Goal: Task Accomplishment & Management: Manage account settings

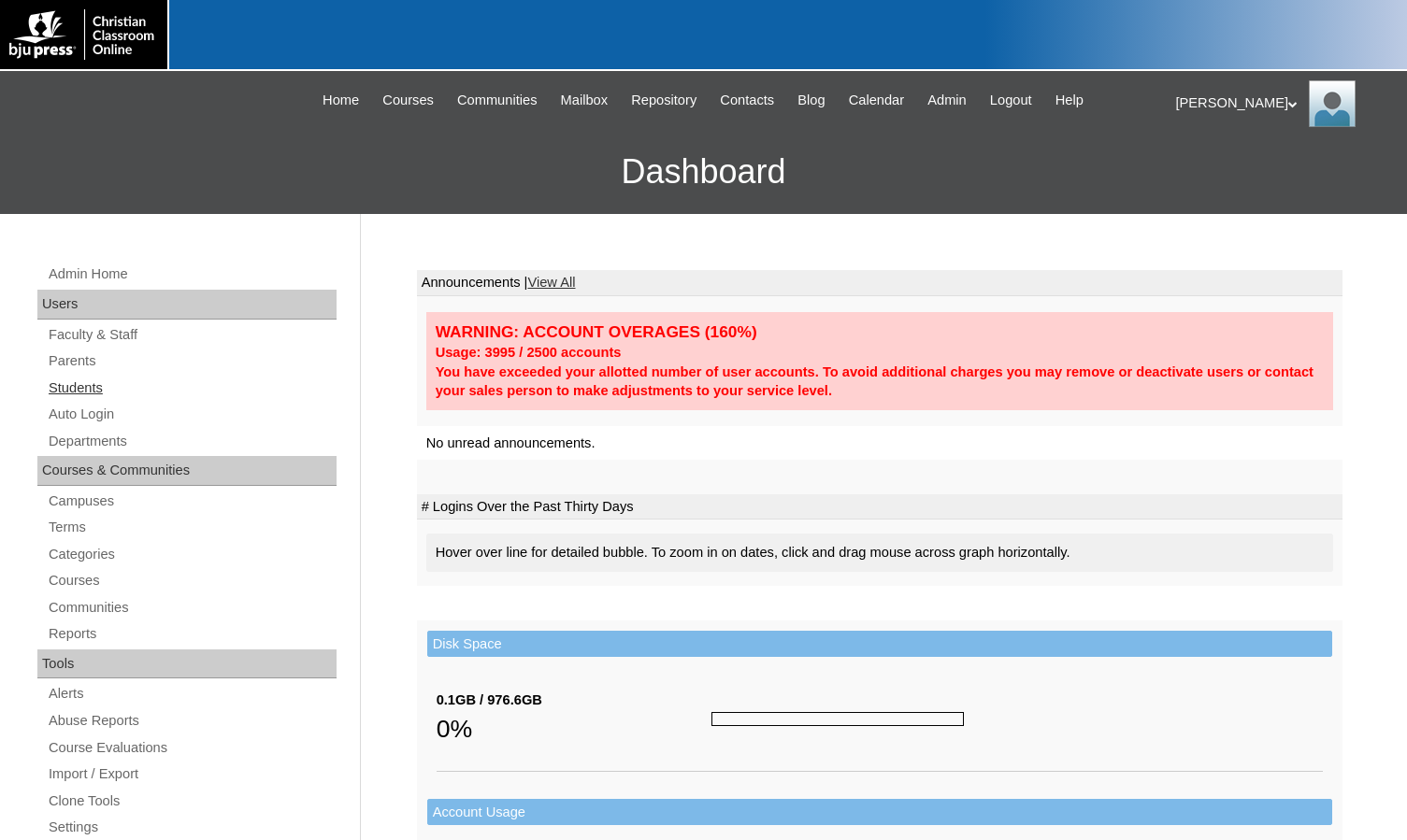
click at [82, 385] on link "Students" at bounding box center [192, 388] width 290 height 24
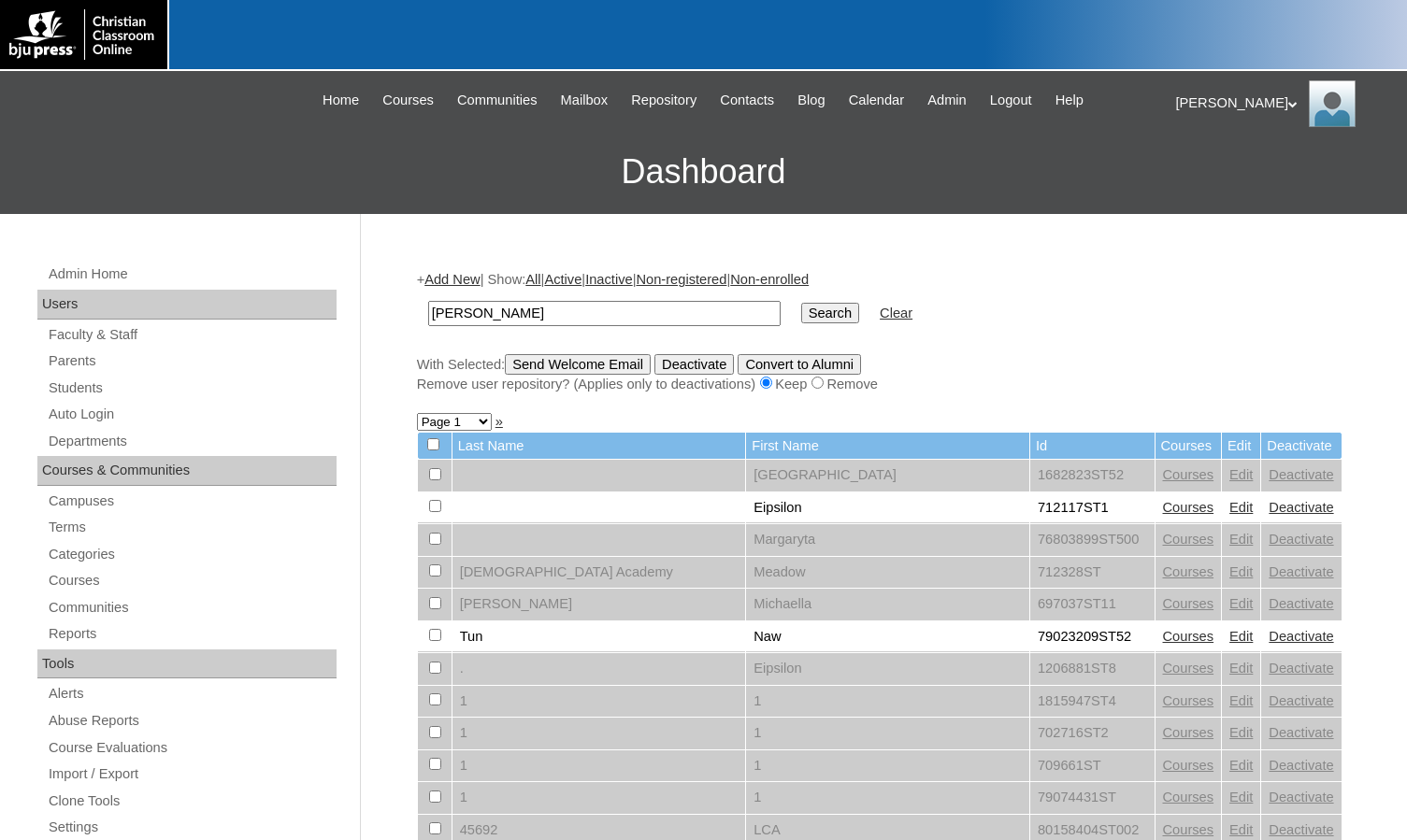
type input "[PERSON_NAME]"
click at [801, 302] on input "Search" at bounding box center [830, 313] width 58 height 21
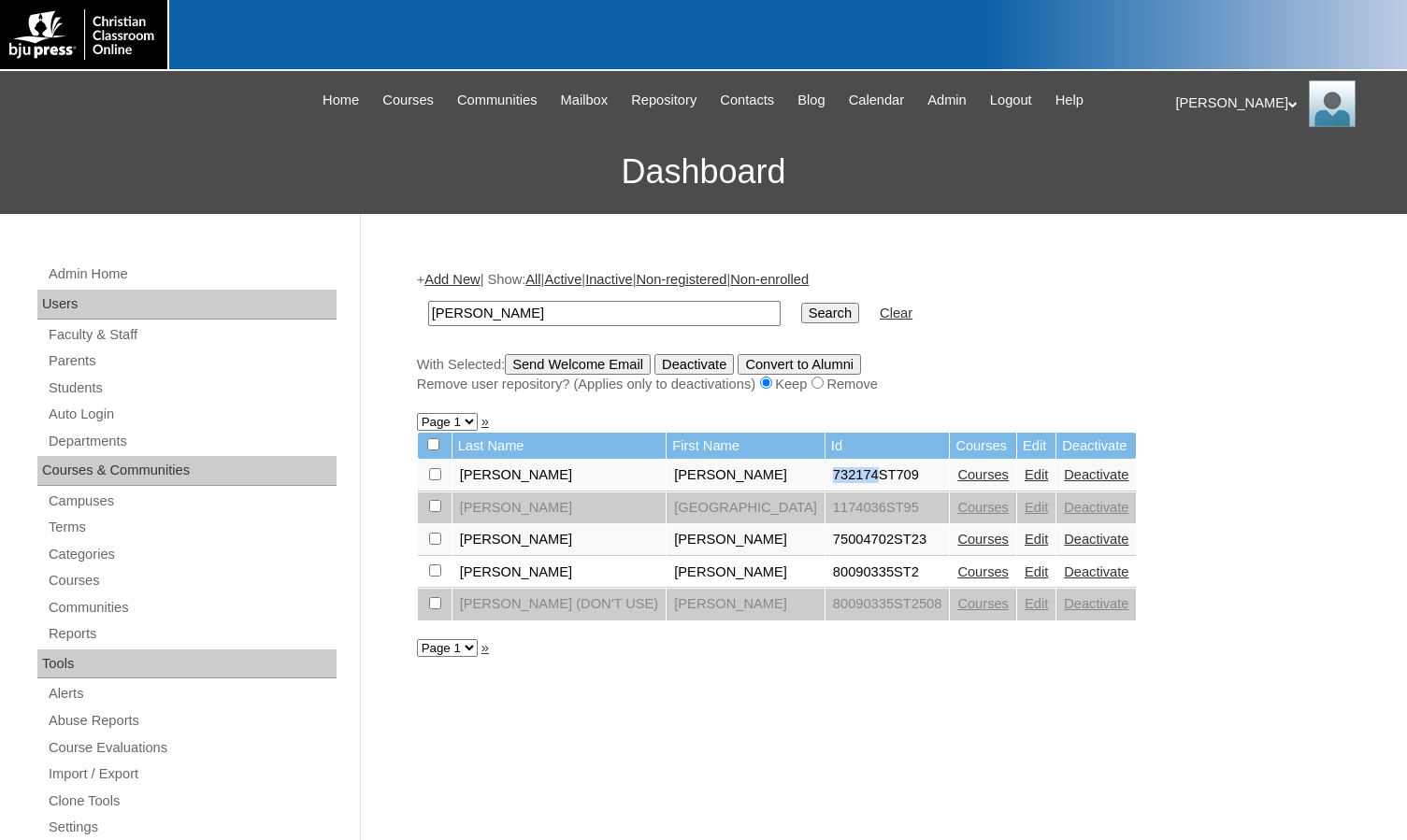
drag, startPoint x: 706, startPoint y: 475, endPoint x: 752, endPoint y: 484, distance: 46.9
click at [825, 484] on td "732174ST709" at bounding box center [886, 476] width 124 height 32
copy td "732174"
drag, startPoint x: 557, startPoint y: 309, endPoint x: 321, endPoint y: 285, distance: 237.2
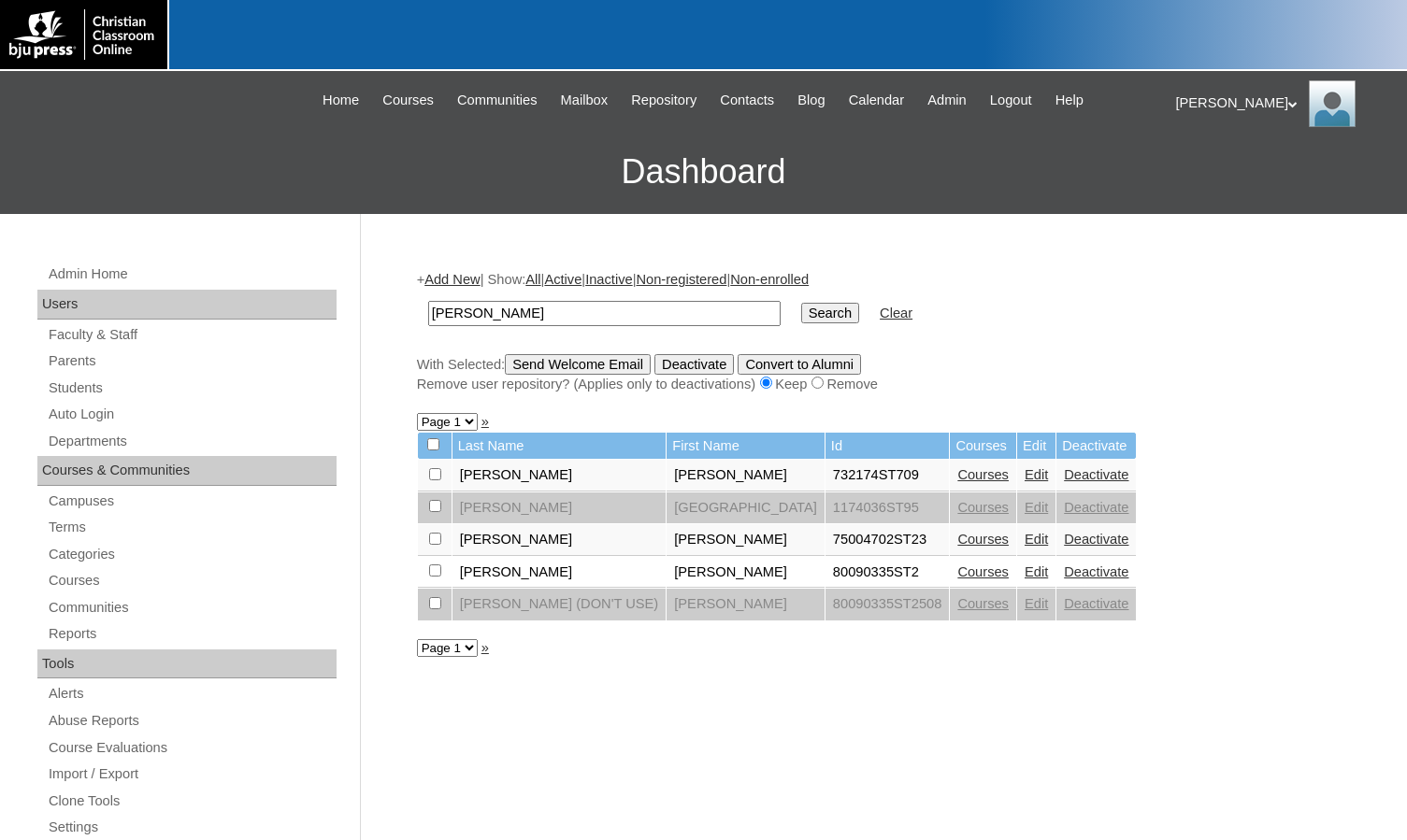
paste input "732174"
type input "732174"
click at [801, 310] on input "Search" at bounding box center [830, 313] width 58 height 21
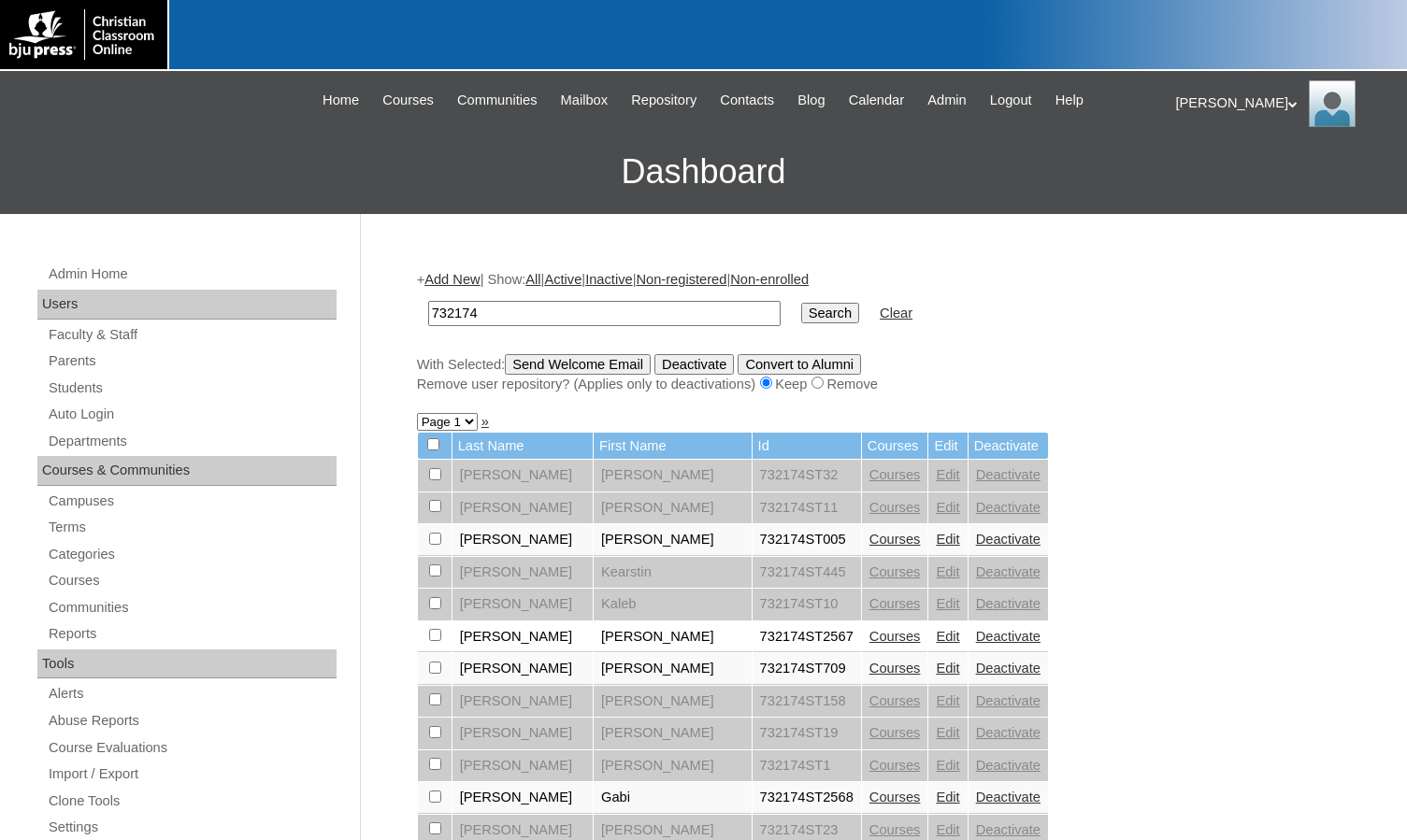
click at [869, 663] on link "Courses" at bounding box center [895, 668] width 51 height 15
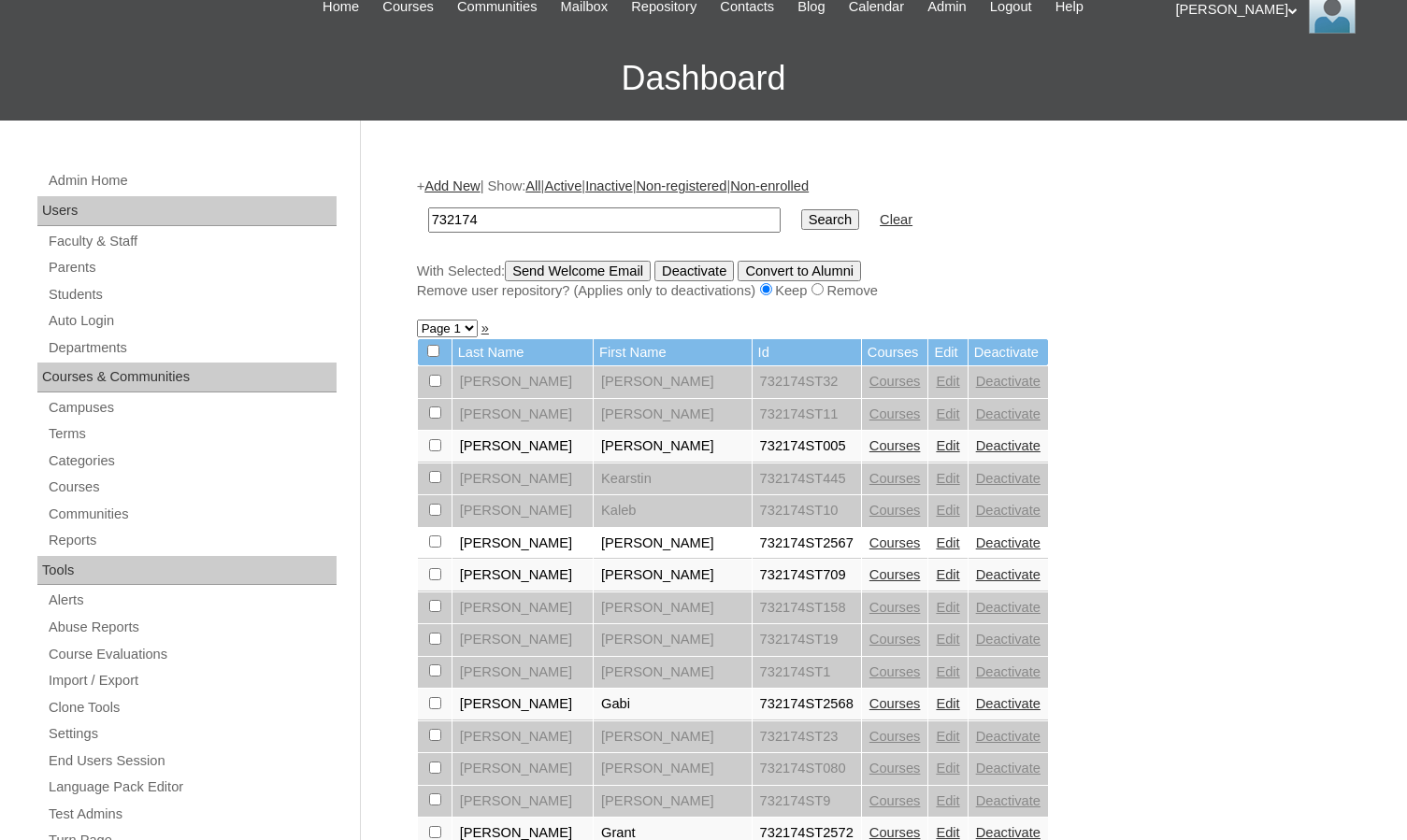
click at [936, 574] on link "Edit" at bounding box center [947, 575] width 24 height 15
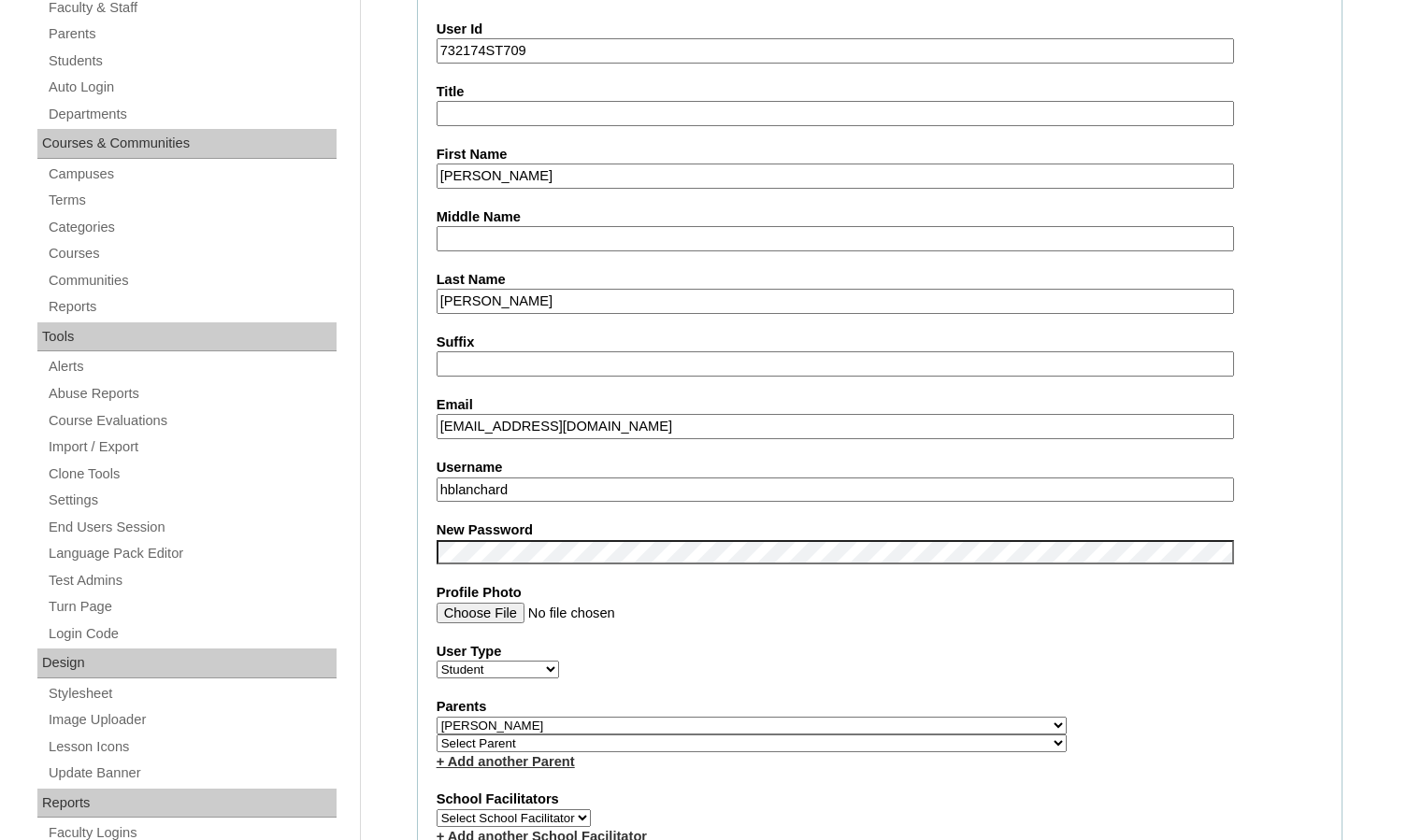
scroll to position [374, 0]
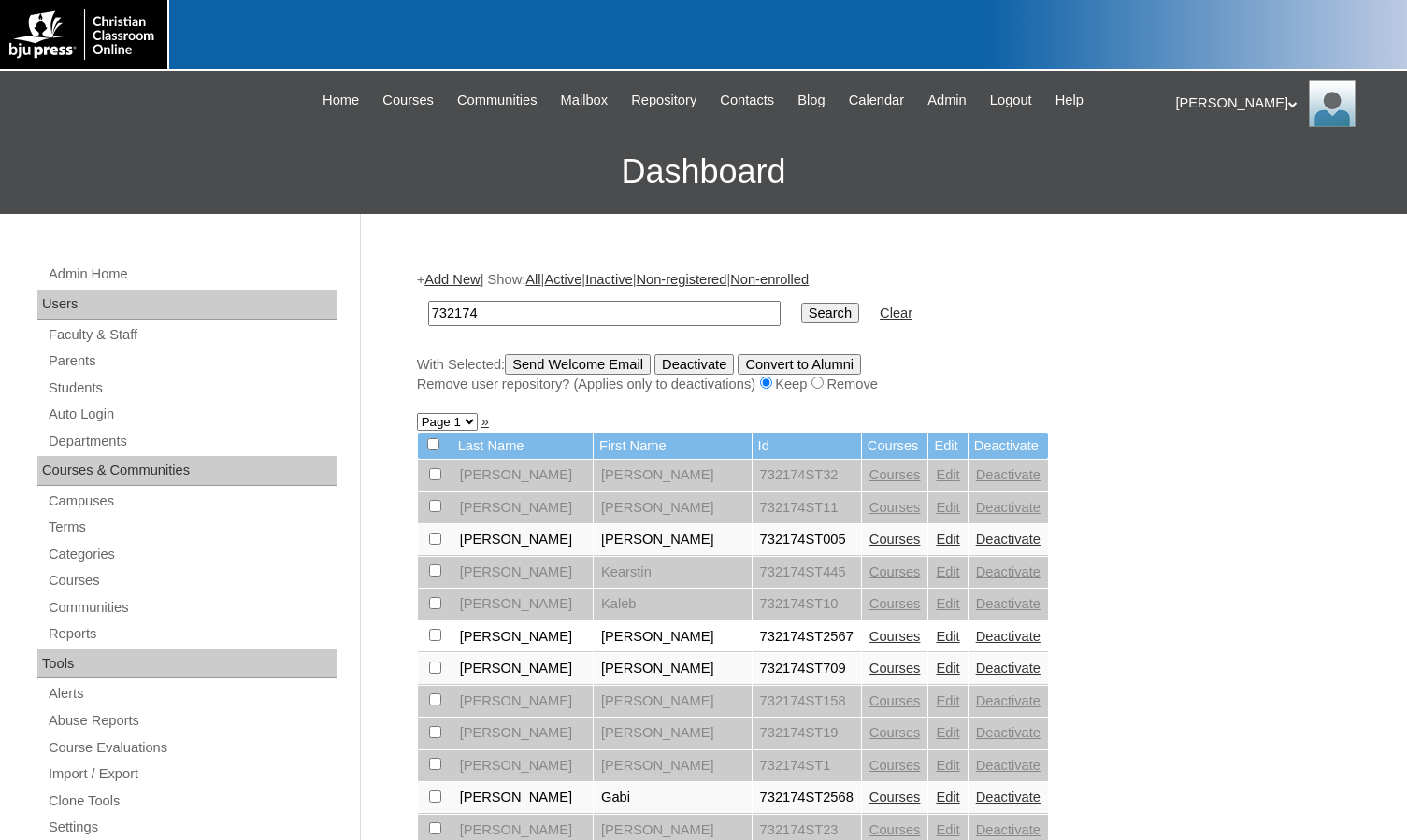
scroll to position [80, 0]
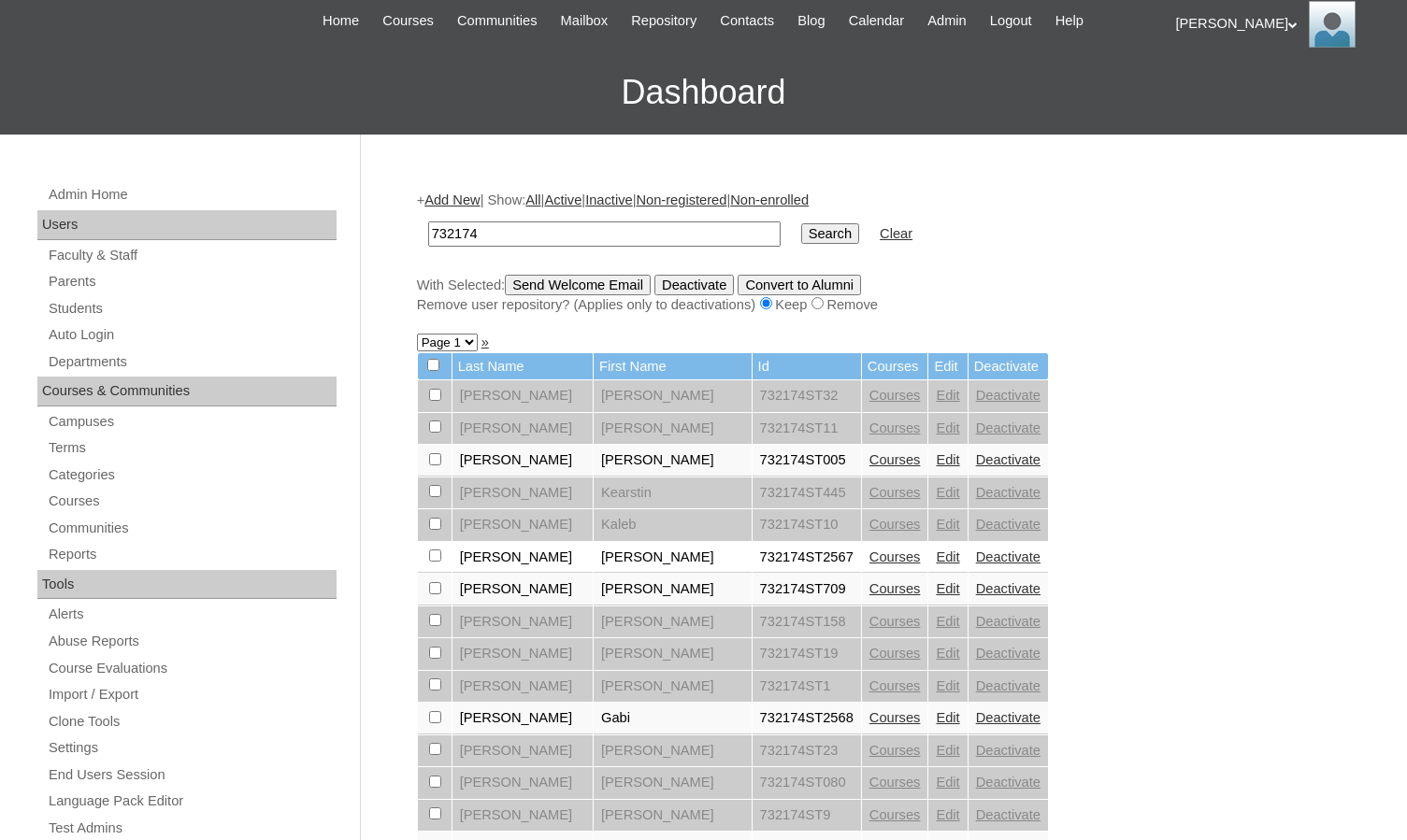
click at [869, 586] on link "Courses" at bounding box center [895, 589] width 51 height 15
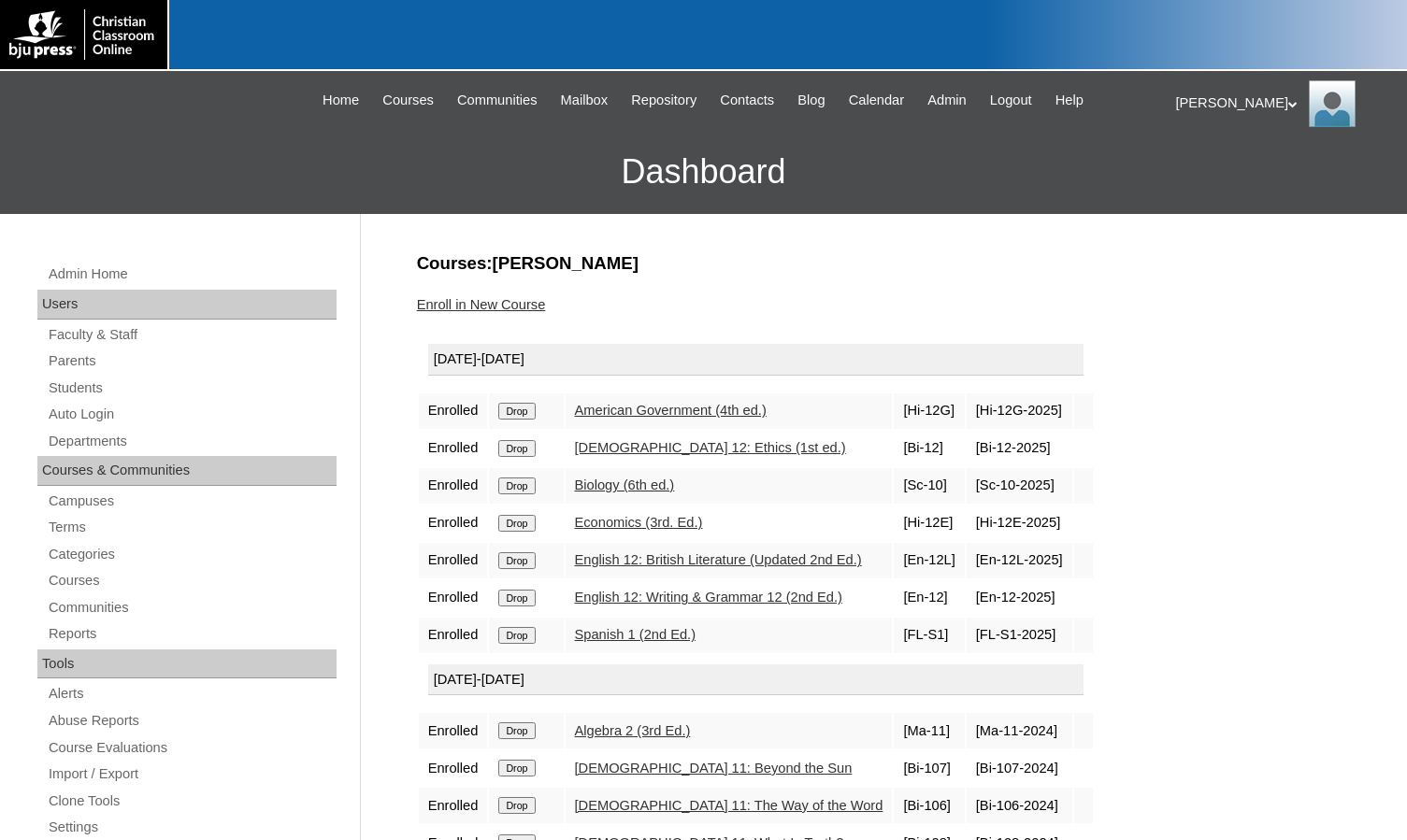
click at [534, 299] on link "Enroll in New Course" at bounding box center [482, 304] width 129 height 15
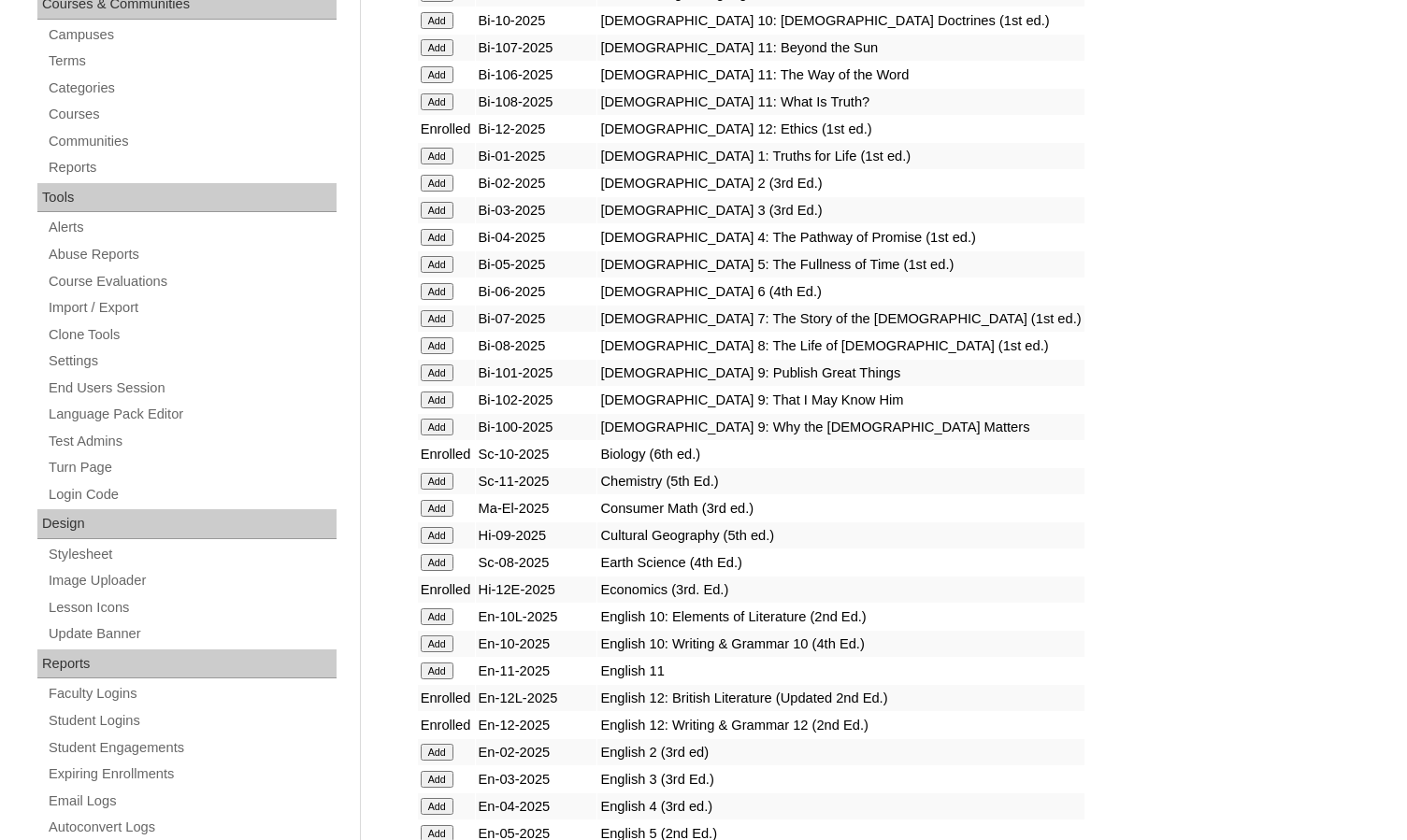
scroll to position [467, 0]
click at [447, 529] on input "Add" at bounding box center [437, 535] width 33 height 17
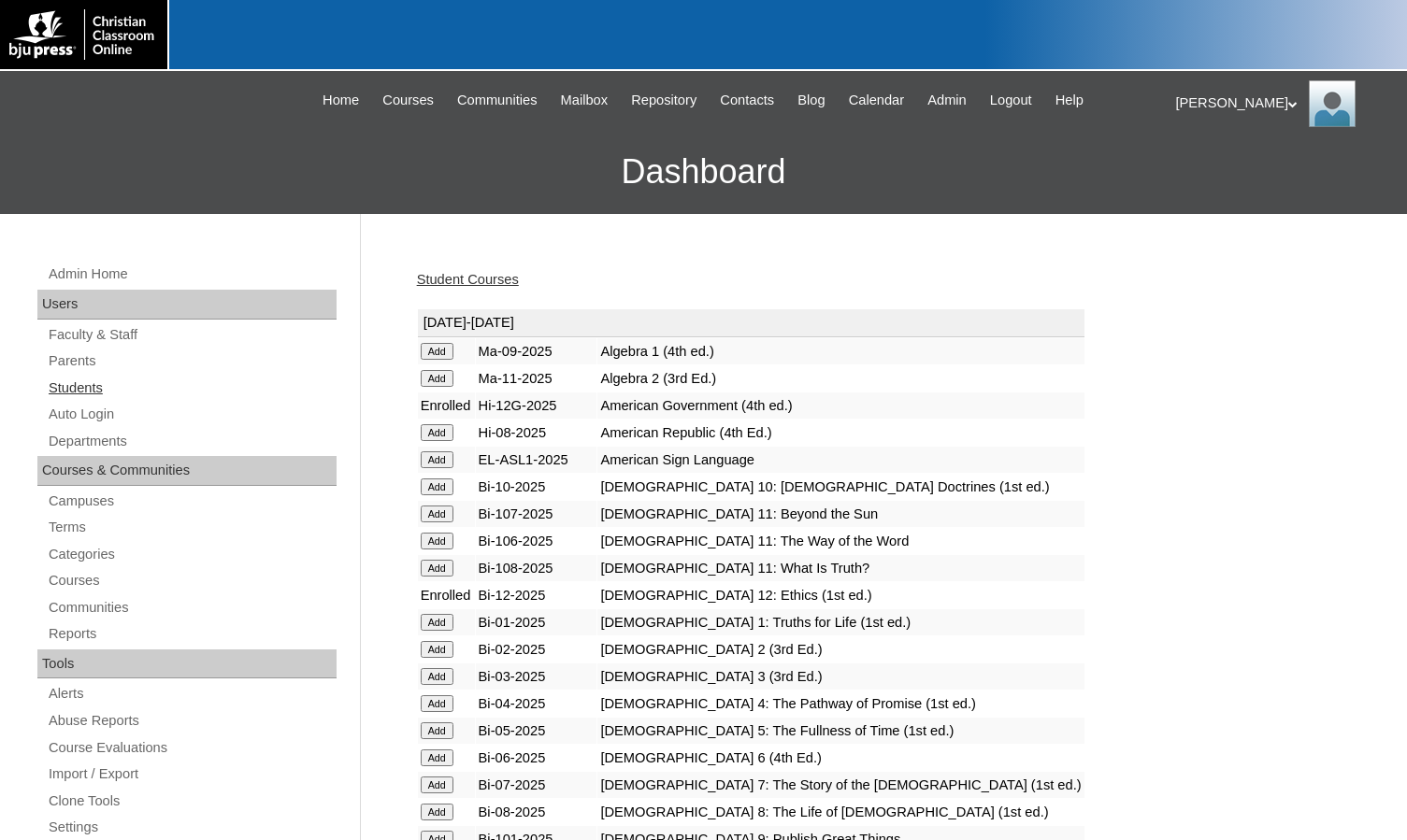
click at [105, 391] on link "Students" at bounding box center [192, 388] width 290 height 24
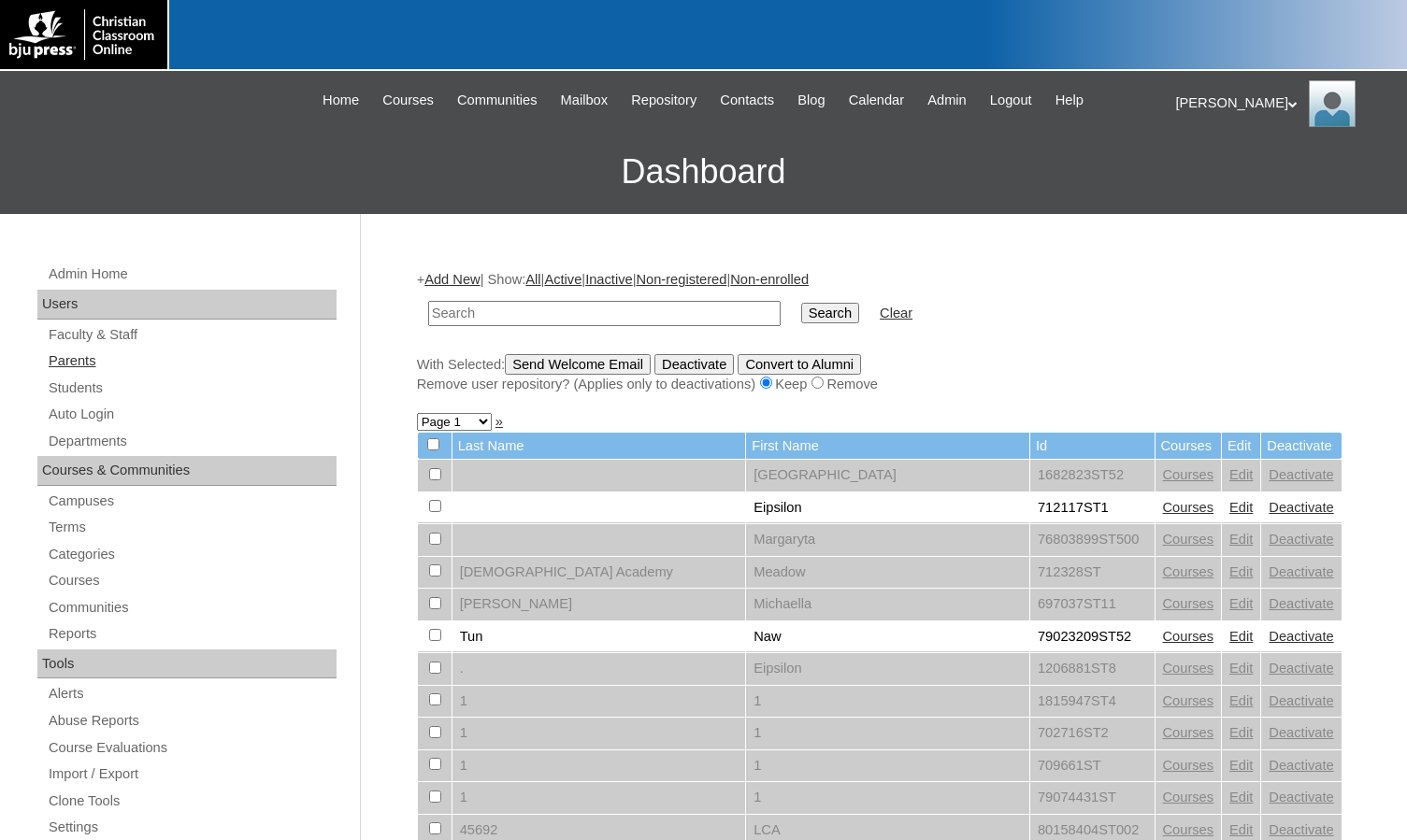
click at [140, 360] on link "Parents" at bounding box center [192, 361] width 290 height 24
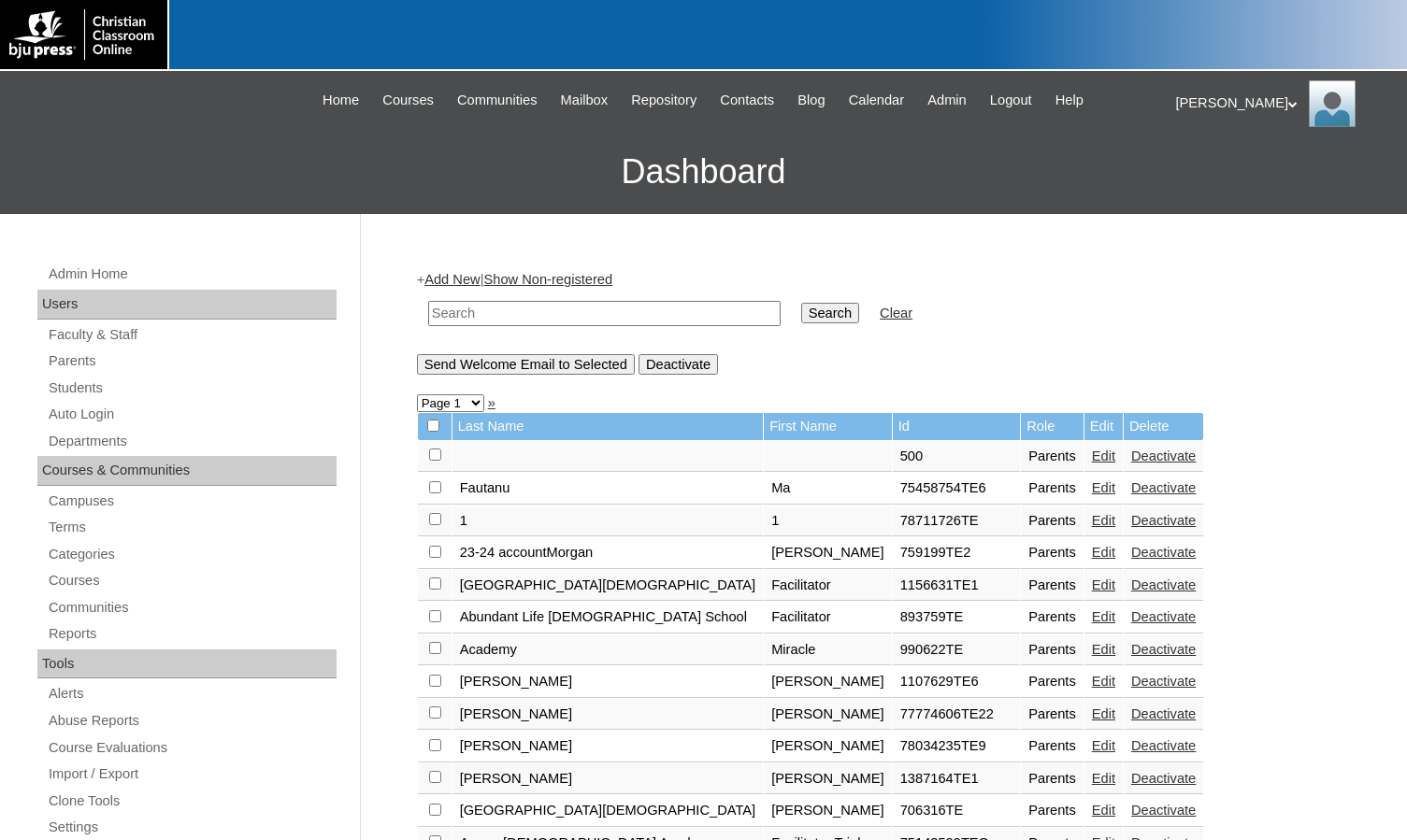
click at [581, 325] on input "text" at bounding box center [604, 313] width 353 height 26
paste input "775091"
type input "775091"
click at [801, 302] on input "Search" at bounding box center [830, 313] width 58 height 21
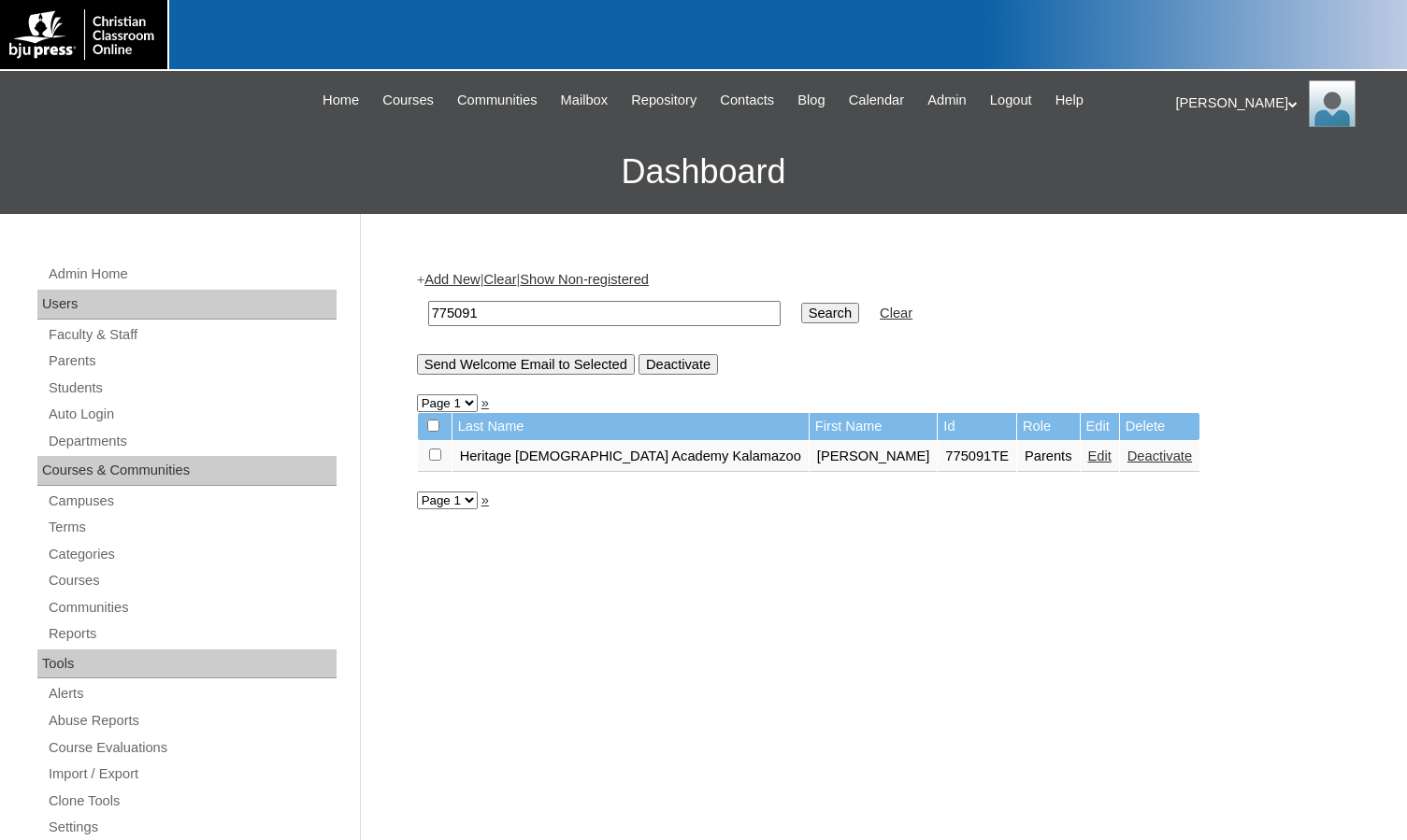
click at [1087, 452] on link "Edit" at bounding box center [1099, 456] width 24 height 15
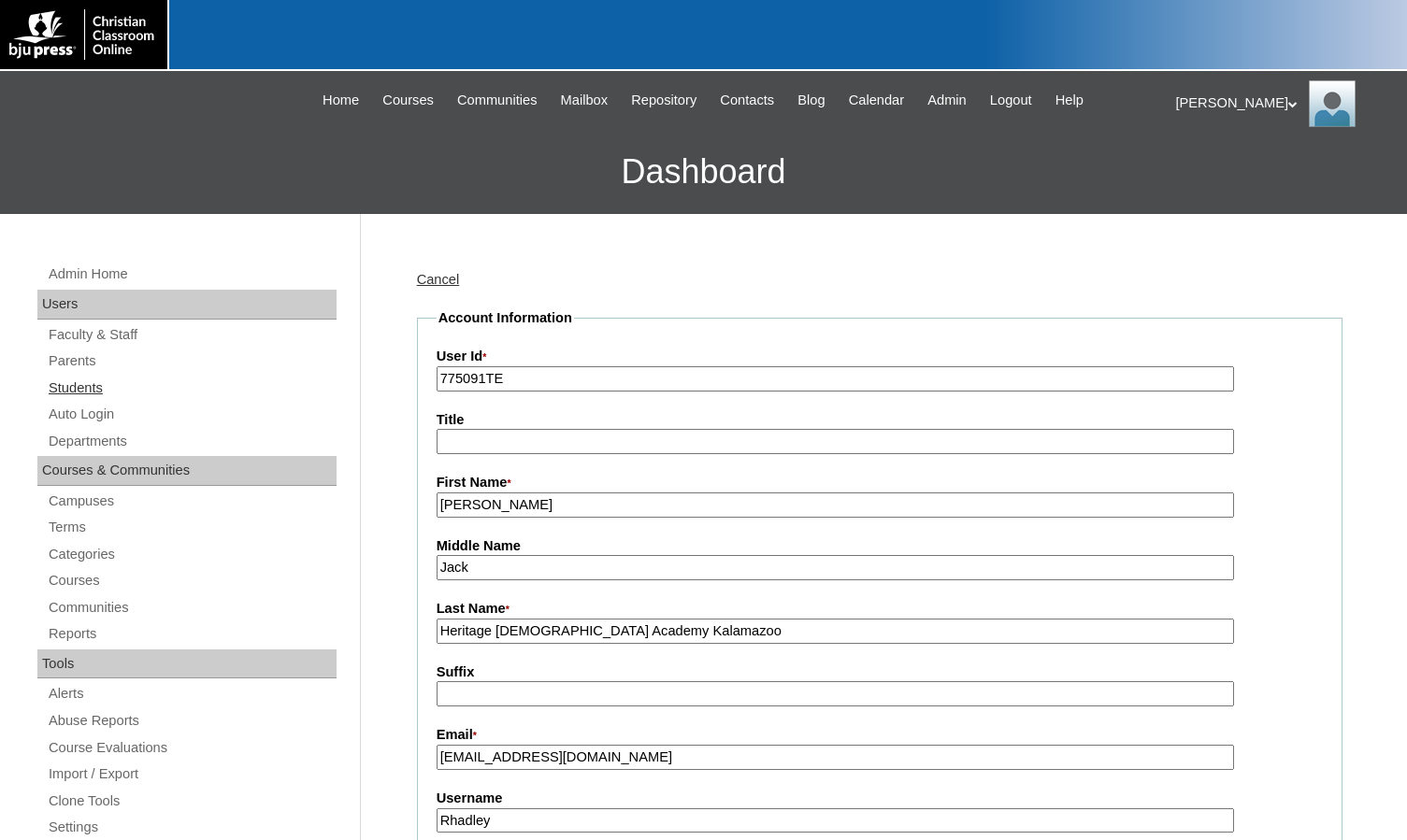
click at [119, 383] on link "Students" at bounding box center [192, 388] width 290 height 24
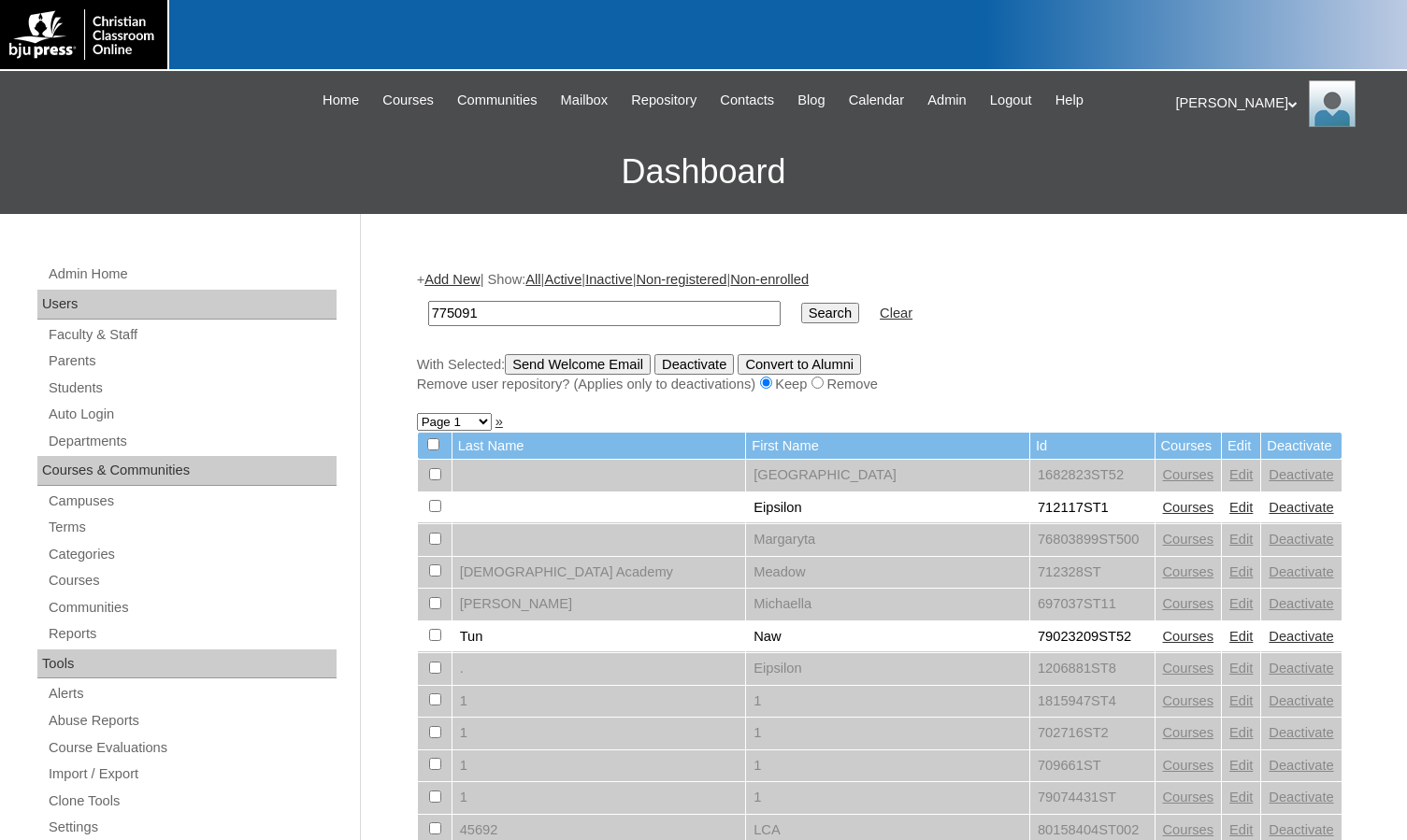
type input "775091"
click at [801, 302] on input "Search" at bounding box center [830, 313] width 58 height 21
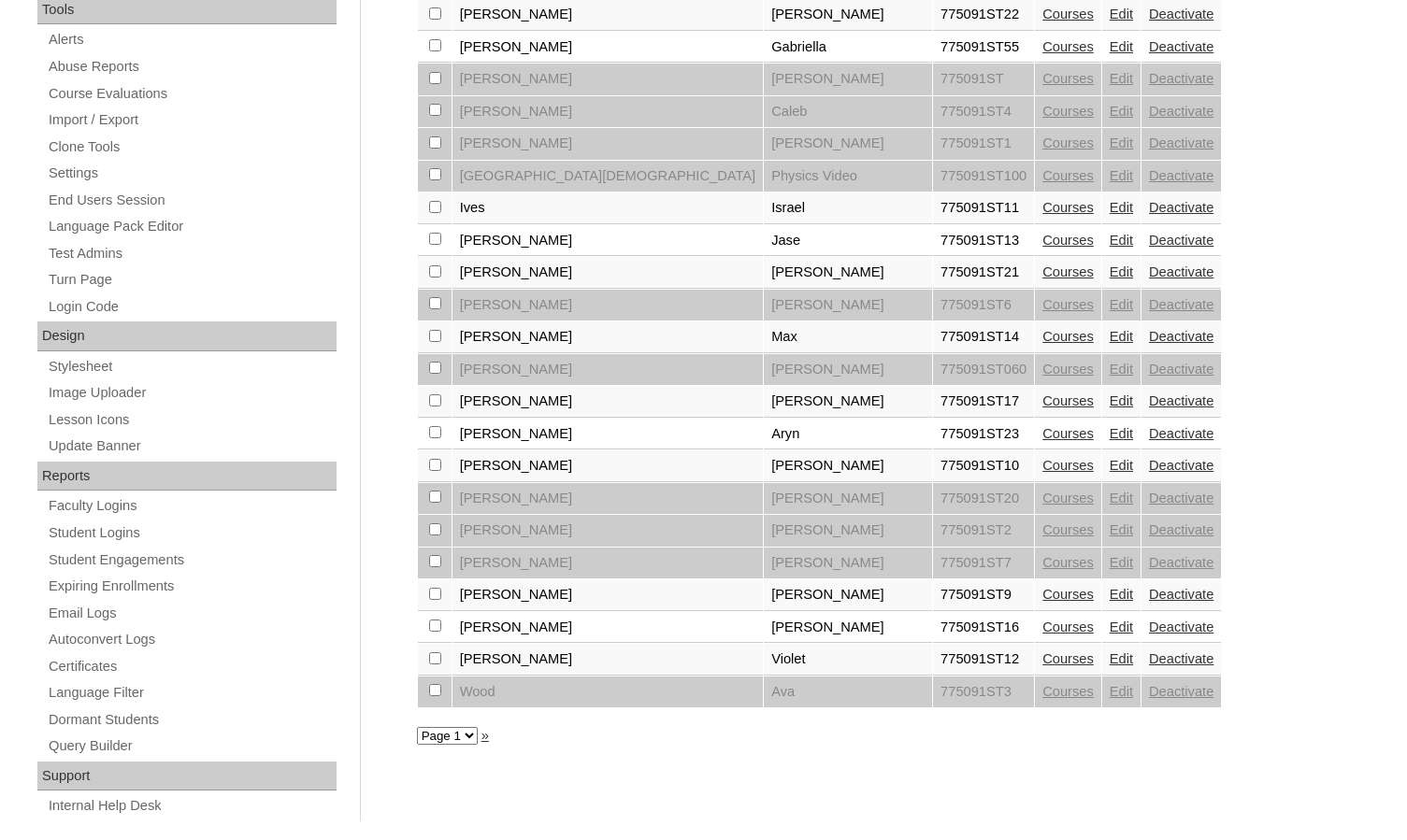
scroll to position [683, 0]
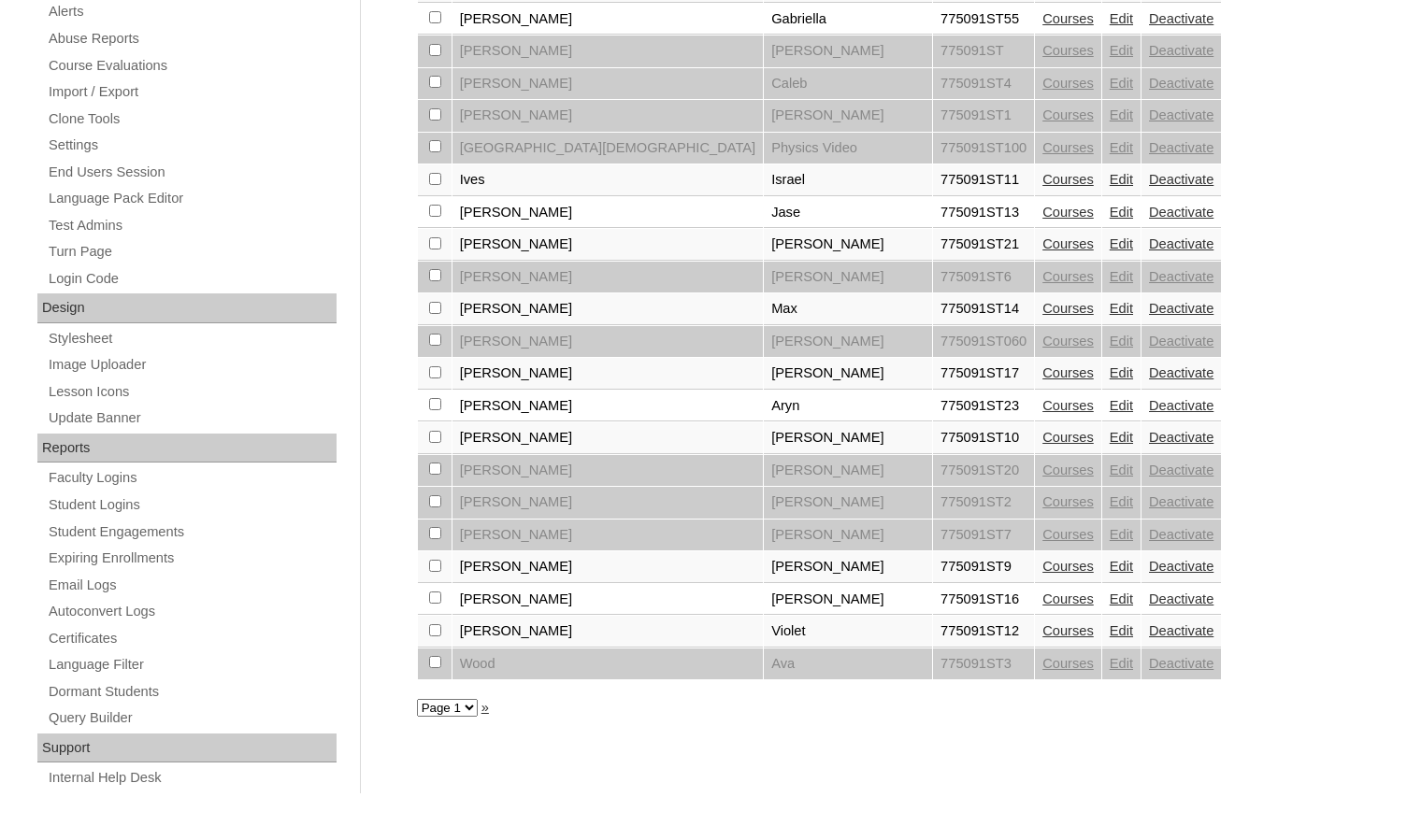
click at [1042, 632] on link "Courses" at bounding box center [1068, 630] width 51 height 15
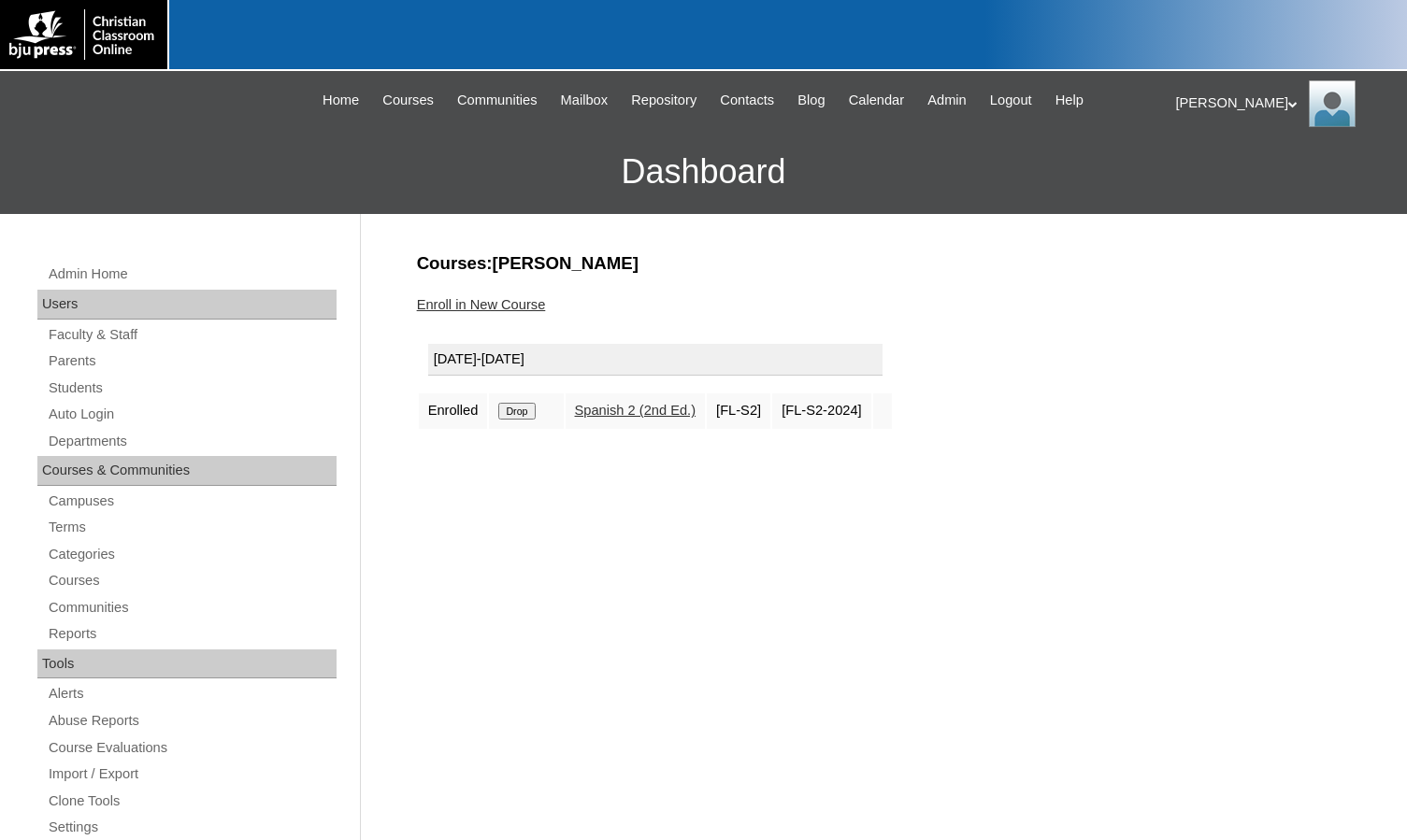
click at [522, 307] on link "Enroll in New Course" at bounding box center [482, 304] width 129 height 15
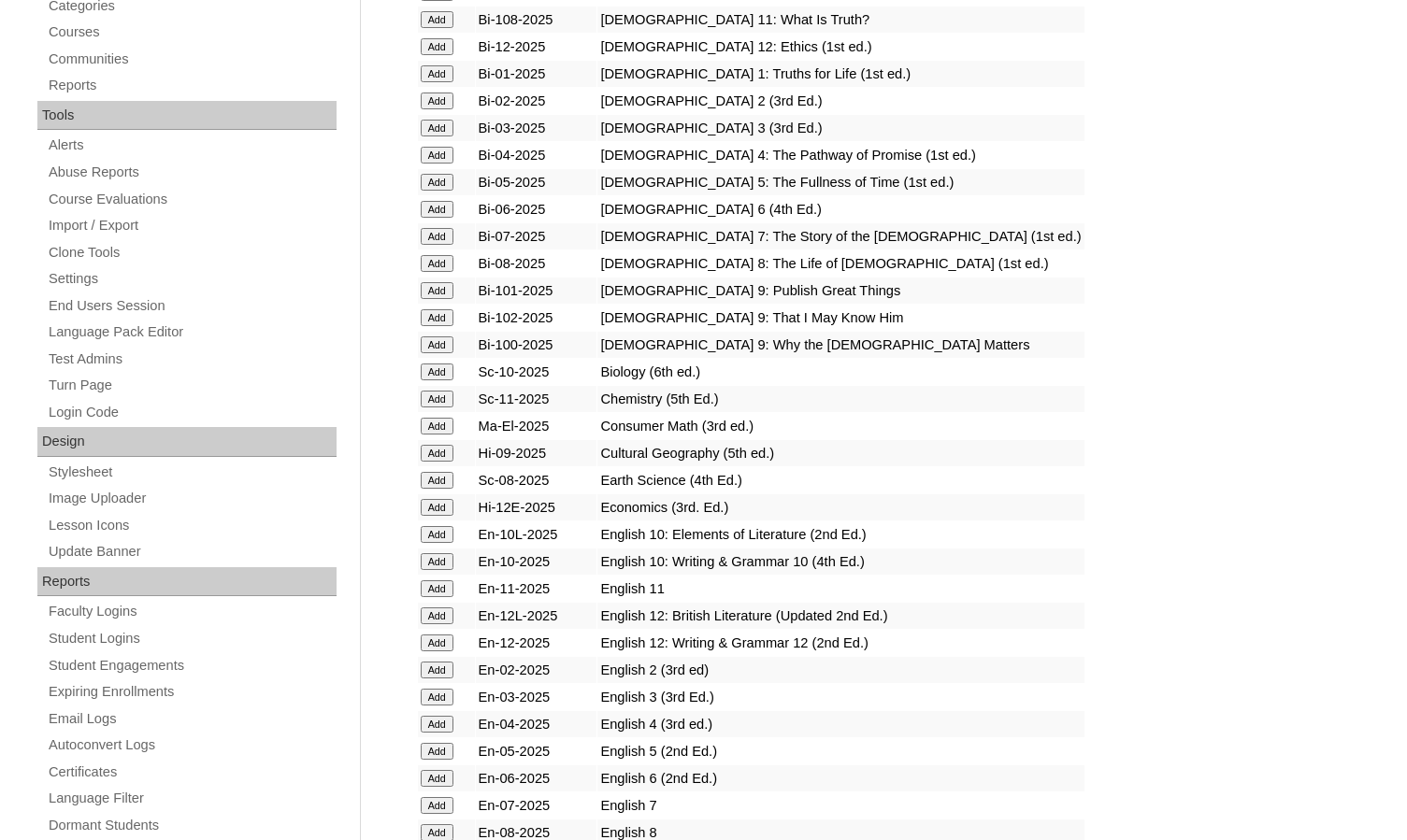
scroll to position [560, 0]
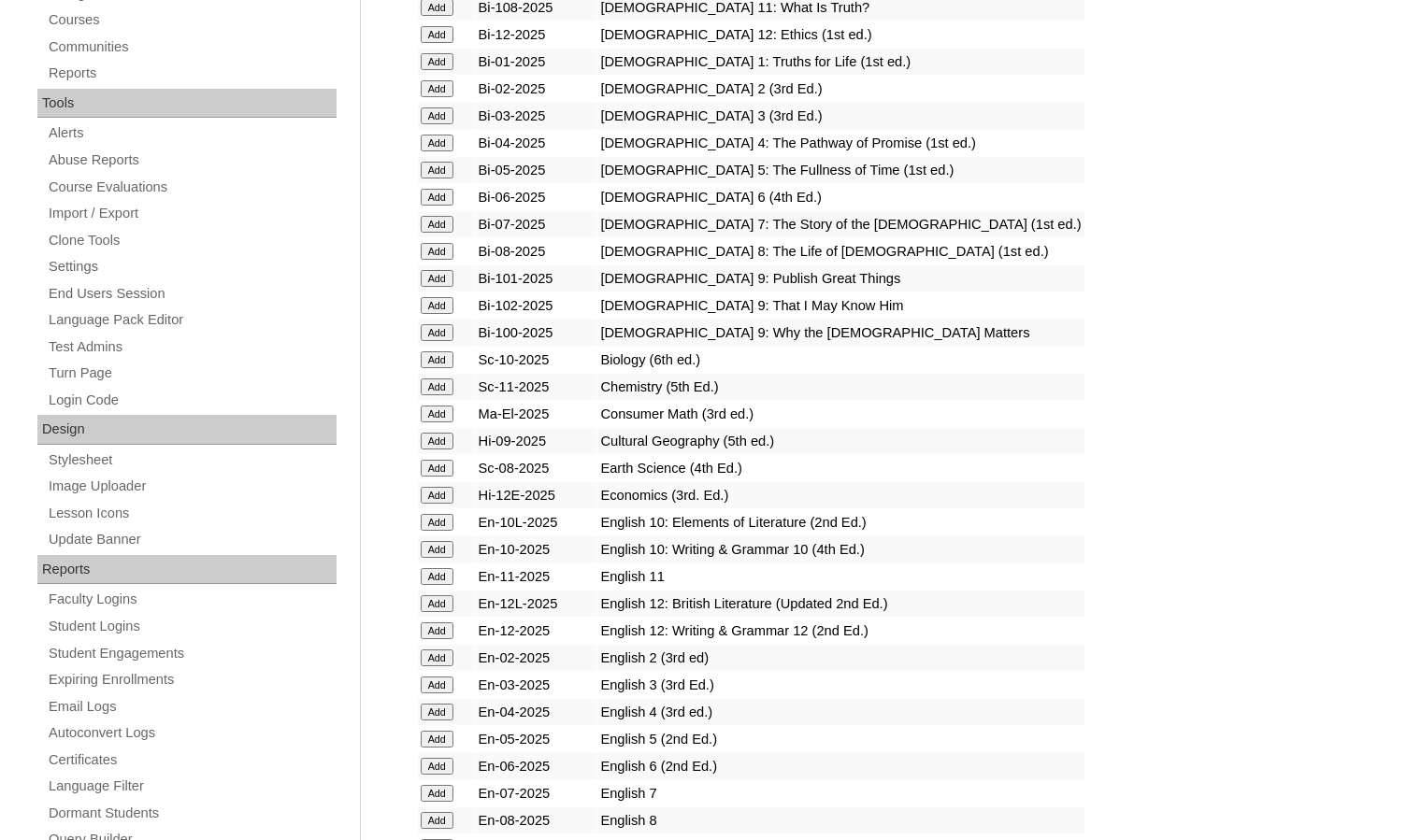
click at [442, 519] on input "Add" at bounding box center [437, 522] width 33 height 17
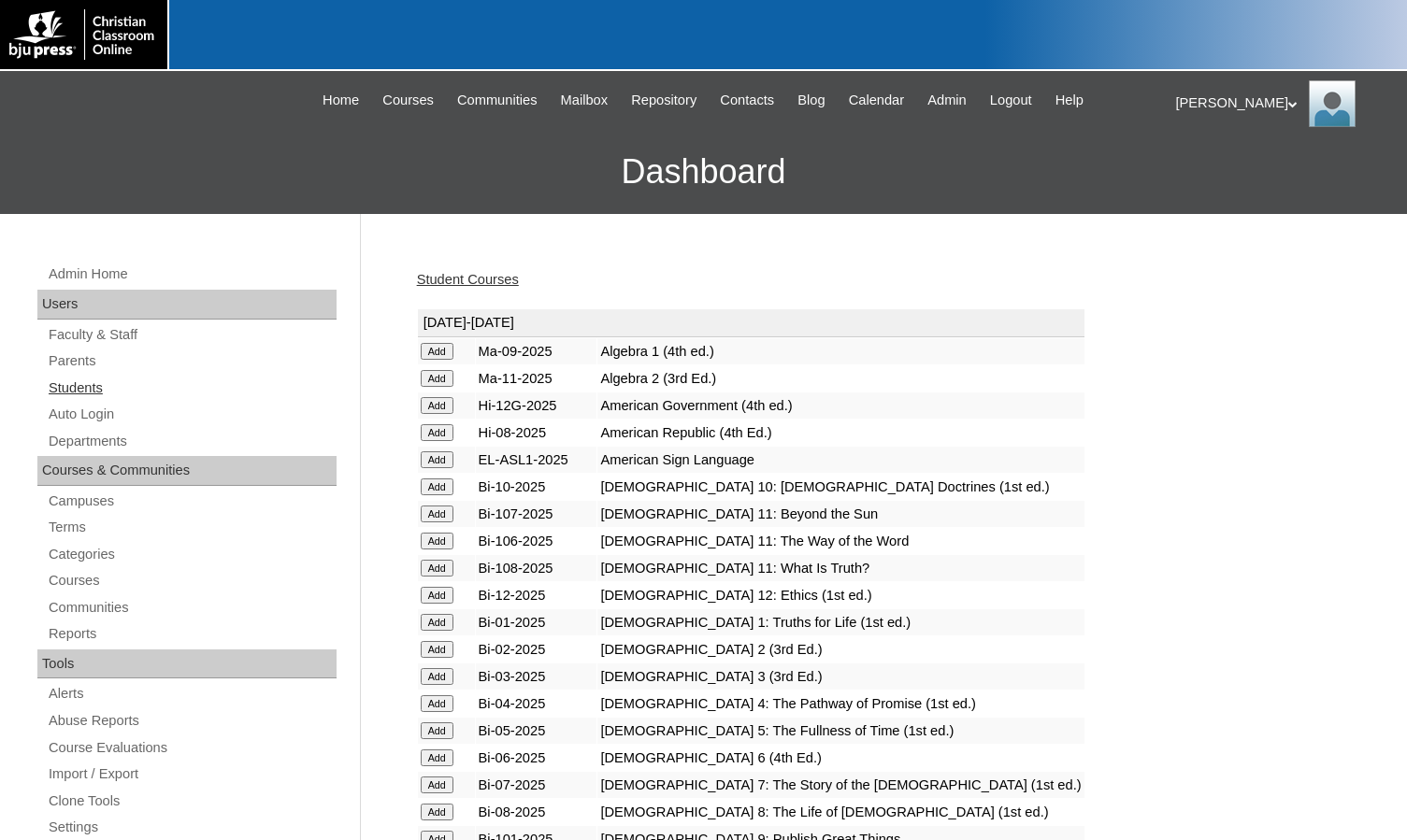
click at [84, 392] on link "Students" at bounding box center [192, 388] width 290 height 24
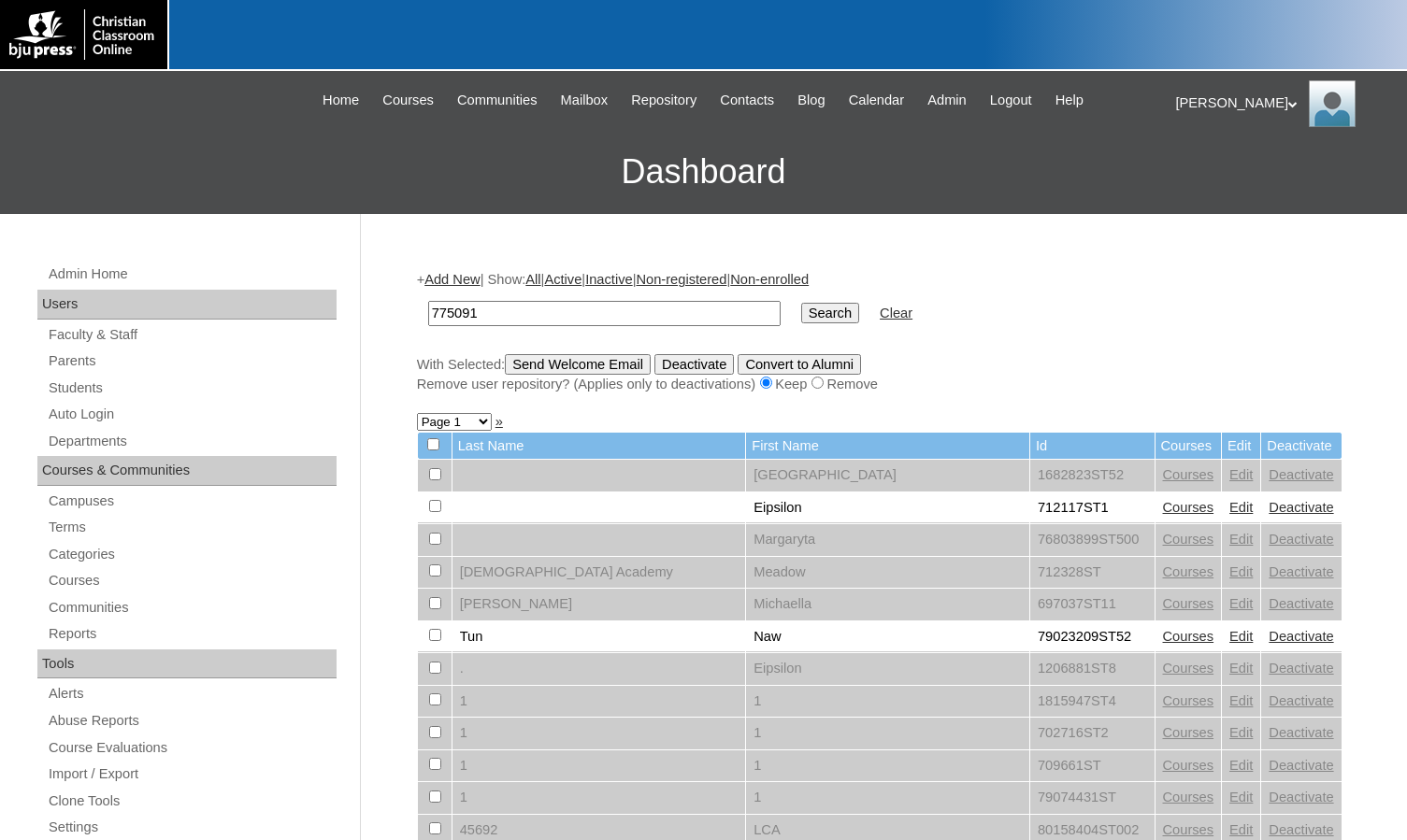
type input "775091"
click at [801, 307] on input "Search" at bounding box center [830, 313] width 58 height 21
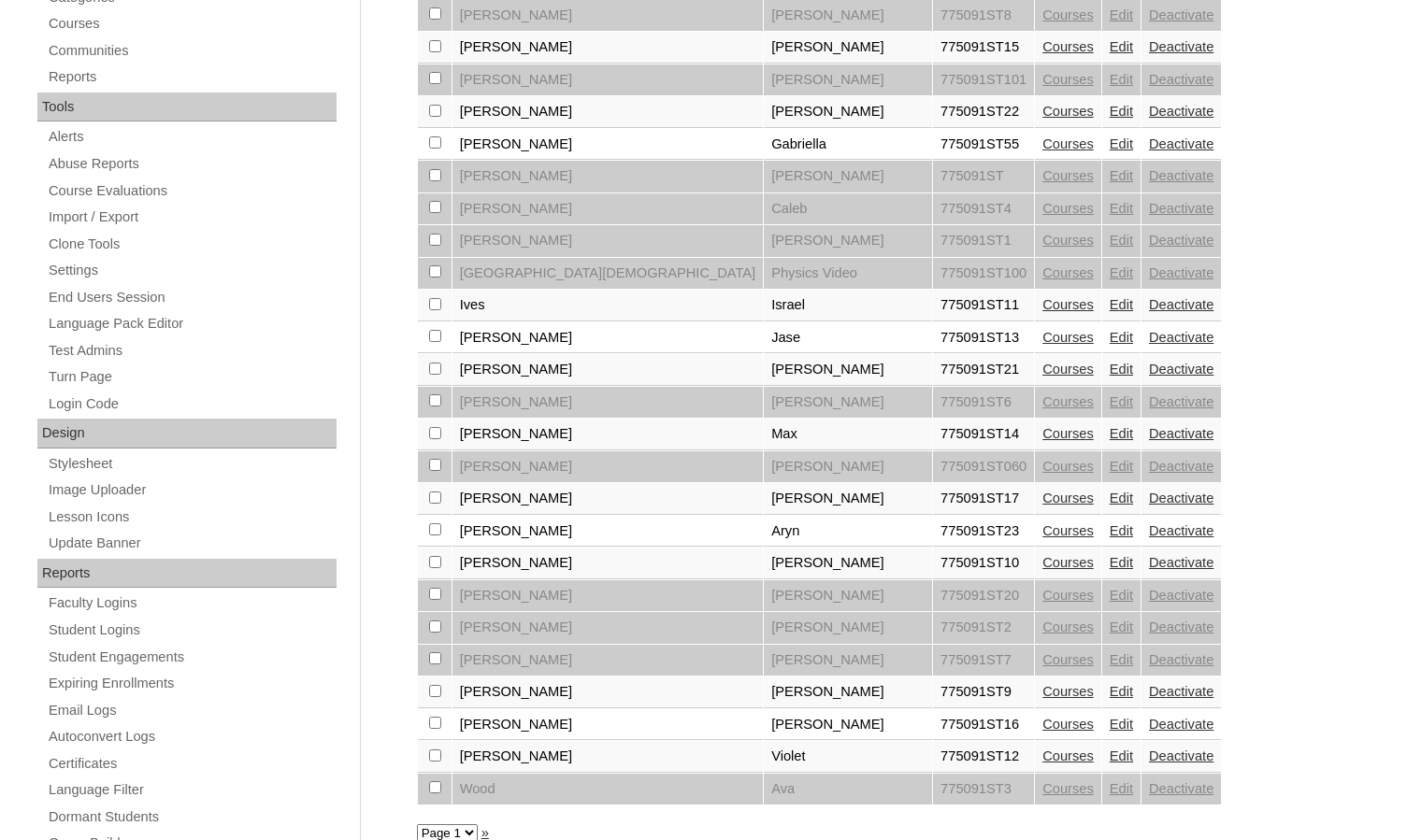
scroll to position [683, 0]
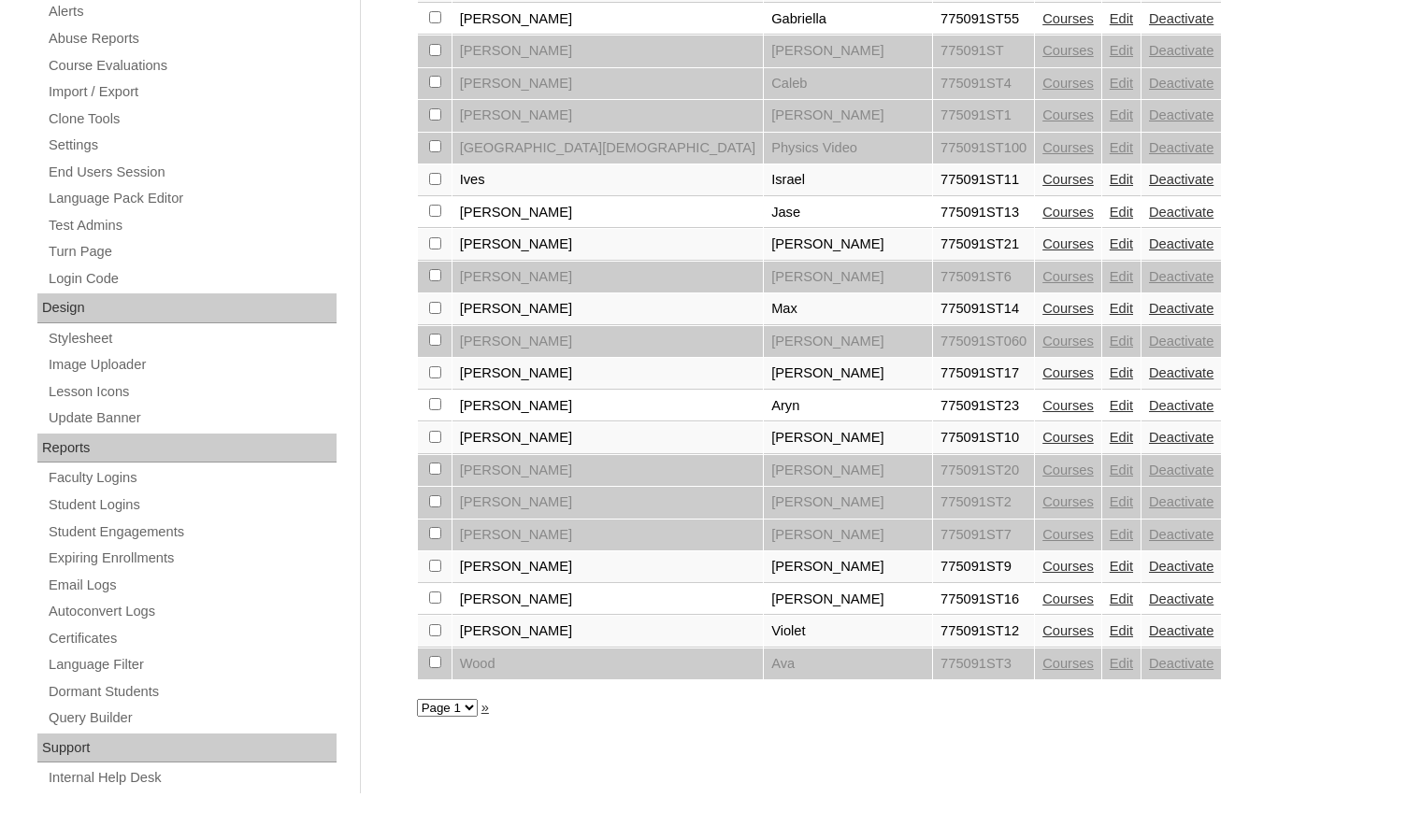
click at [1109, 634] on link "Edit" at bounding box center [1121, 630] width 24 height 15
